Goal: Information Seeking & Learning: Learn about a topic

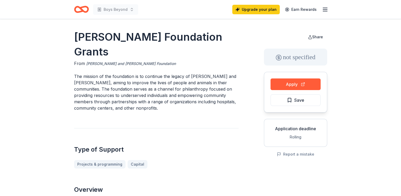
click at [143, 60] on link "Vera and Joseph Dresner Foundation" at bounding box center [131, 63] width 90 height 6
click at [292, 84] on button "Apply" at bounding box center [296, 84] width 50 height 12
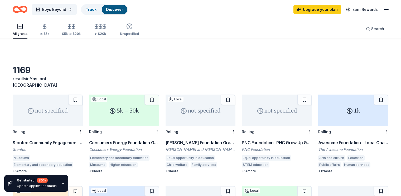
scroll to position [38, 0]
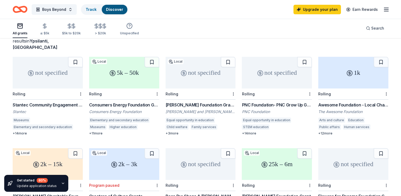
click at [325, 102] on div "Awesome Foundation - Local Chapter Grants" at bounding box center [353, 105] width 70 height 6
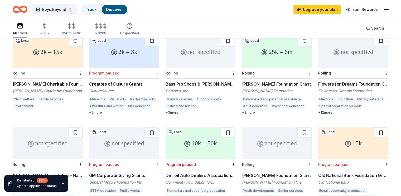
scroll to position [153, 0]
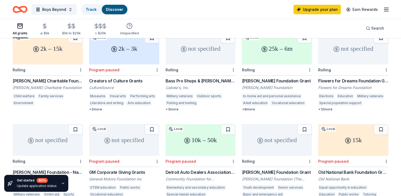
click at [51, 93] on div "Family services" at bounding box center [51, 95] width 27 height 5
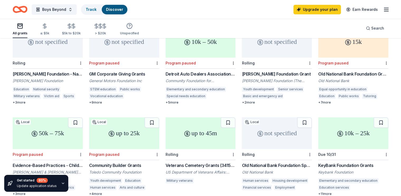
scroll to position [251, 0]
click at [37, 70] on div "Henry T. Nicholas III Foundation - Nationwide Grants" at bounding box center [48, 73] width 70 height 6
click at [77, 11] on button "Boys Beyond" at bounding box center [54, 9] width 45 height 11
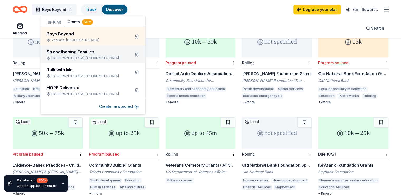
click at [81, 54] on div "Strengthening Families" at bounding box center [87, 52] width 80 height 6
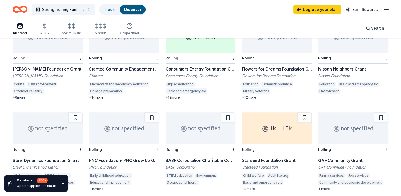
scroll to position [166, 0]
click at [321, 81] on div "Education" at bounding box center [326, 83] width 17 height 5
click at [27, 10] on icon "Home" at bounding box center [20, 9] width 15 height 12
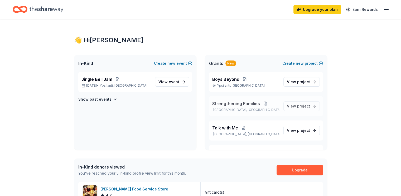
click at [265, 108] on p "Livonia, MI" at bounding box center [245, 110] width 67 height 4
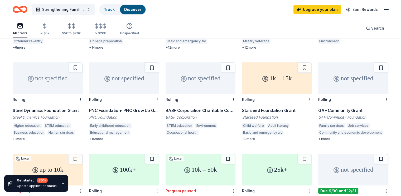
scroll to position [207, 0]
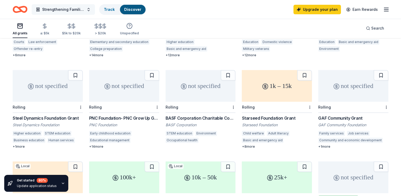
click at [94, 11] on button "Strengthening Families" at bounding box center [63, 9] width 63 height 11
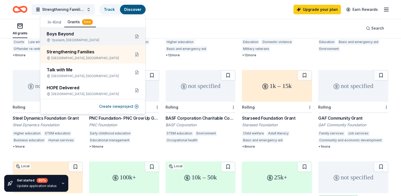
click at [95, 35] on div "Boys Beyond" at bounding box center [87, 34] width 80 height 6
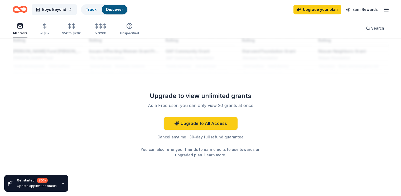
scroll to position [232, 0]
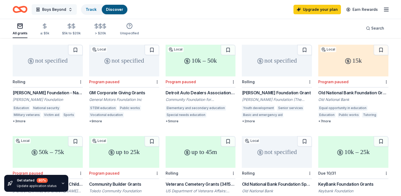
click at [77, 9] on button "Boys Beyond" at bounding box center [54, 9] width 45 height 11
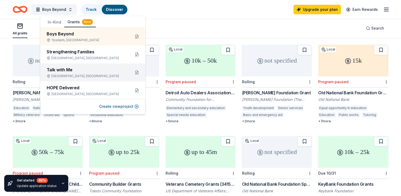
click at [76, 73] on div "Talk with Me Livonia, MI" at bounding box center [87, 72] width 80 height 12
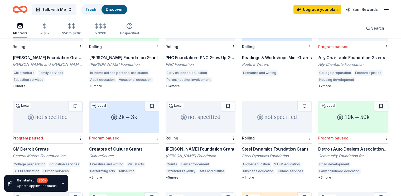
scroll to position [177, 0]
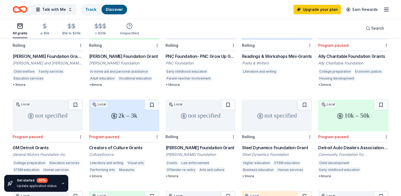
click at [320, 83] on div "+ 2 more" at bounding box center [353, 85] width 70 height 4
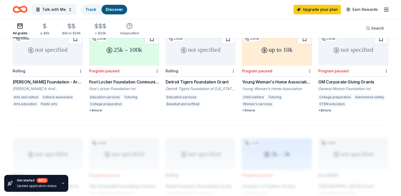
scroll to position [336, 0]
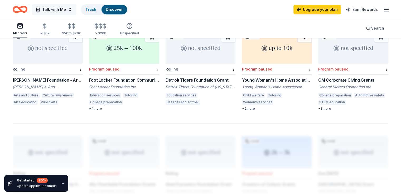
click at [76, 11] on button "Talk with Me" at bounding box center [54, 9] width 45 height 11
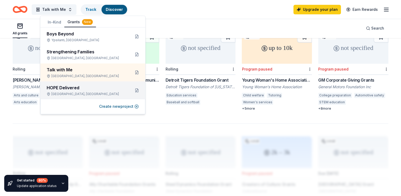
click at [71, 88] on div "HOPE Delivered" at bounding box center [87, 87] width 80 height 6
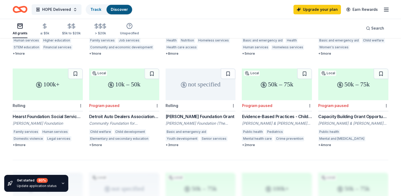
scroll to position [297, 0]
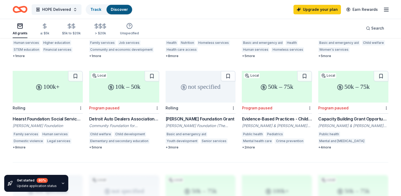
click at [27, 9] on icon "Home" at bounding box center [20, 9] width 15 height 12
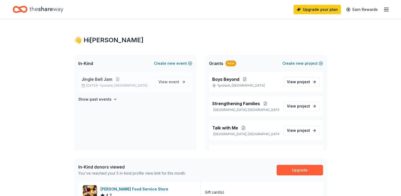
click at [101, 80] on span "Jingle Bell Jam" at bounding box center [96, 79] width 31 height 6
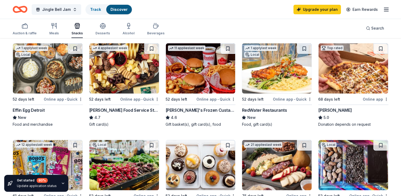
scroll to position [55, 0]
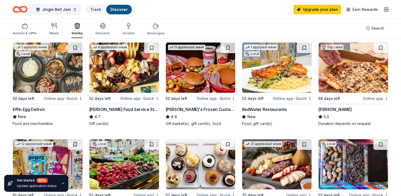
click at [37, 91] on img at bounding box center [48, 67] width 70 height 50
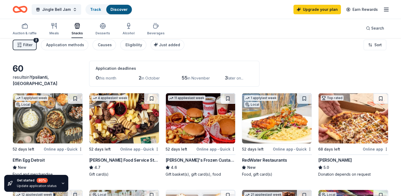
scroll to position [0, 0]
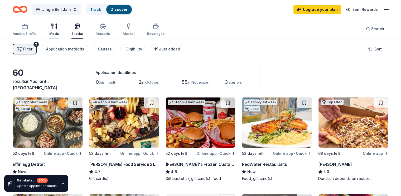
click at [59, 32] on div "Meals" at bounding box center [53, 34] width 9 height 4
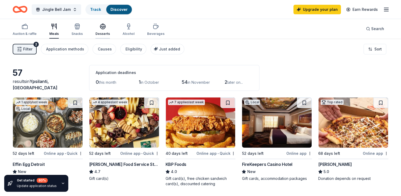
click at [106, 29] on icon "button" at bounding box center [103, 26] width 6 height 6
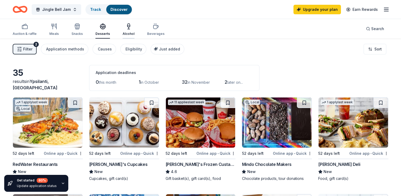
click at [133, 31] on div "Alcohol" at bounding box center [129, 29] width 12 height 13
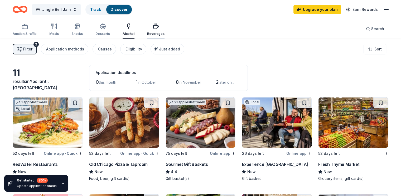
click at [161, 30] on div "Beverages" at bounding box center [155, 29] width 17 height 13
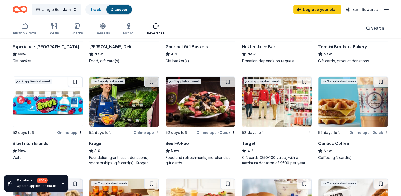
scroll to position [118, 0]
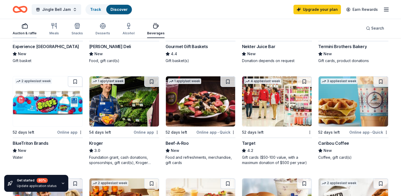
click at [31, 31] on div "Auction & raffle" at bounding box center [25, 33] width 24 height 4
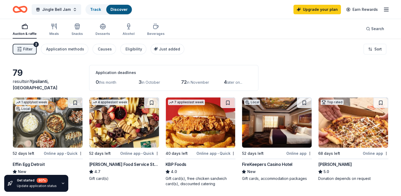
click at [384, 11] on line "button" at bounding box center [386, 11] width 4 height 0
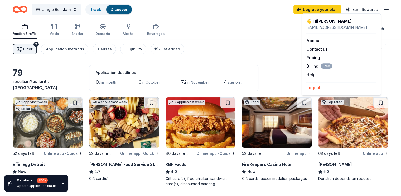
click at [309, 89] on button "Logout" at bounding box center [313, 87] width 14 height 6
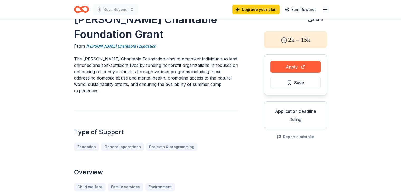
scroll to position [14, 0]
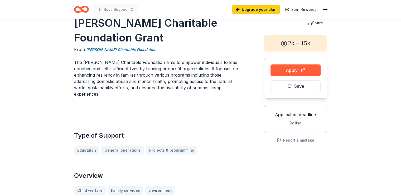
drag, startPoint x: 71, startPoint y: 23, endPoint x: 147, endPoint y: 31, distance: 75.5
drag, startPoint x: 72, startPoint y: 23, endPoint x: 130, endPoint y: 26, distance: 58.1
drag, startPoint x: 167, startPoint y: 38, endPoint x: 98, endPoint y: 22, distance: 70.2
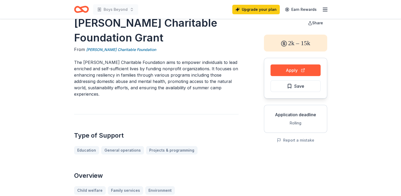
click at [98, 22] on h1 "[PERSON_NAME] Charitable Foundation Grant" at bounding box center [156, 31] width 165 height 30
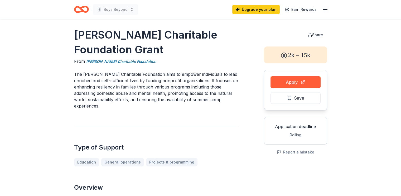
scroll to position [0, 0]
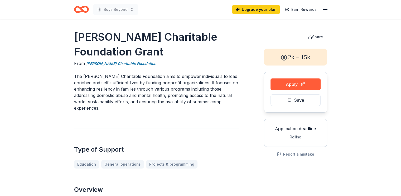
drag, startPoint x: 74, startPoint y: 37, endPoint x: 138, endPoint y: 45, distance: 64.3
click at [138, 45] on h1 "Speckhard-Knight Charitable Foundation Grant" at bounding box center [156, 45] width 165 height 30
